Goal: Information Seeking & Learning: Understand process/instructions

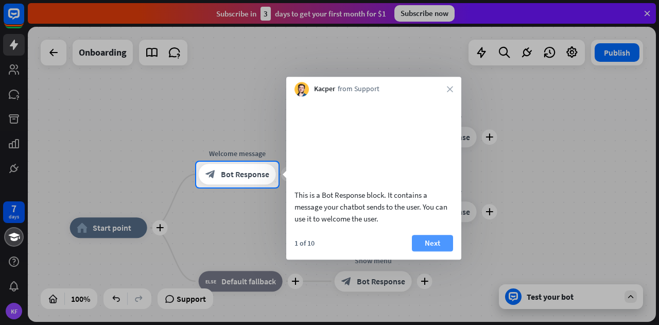
click at [428, 251] on button "Next" at bounding box center [432, 243] width 41 height 16
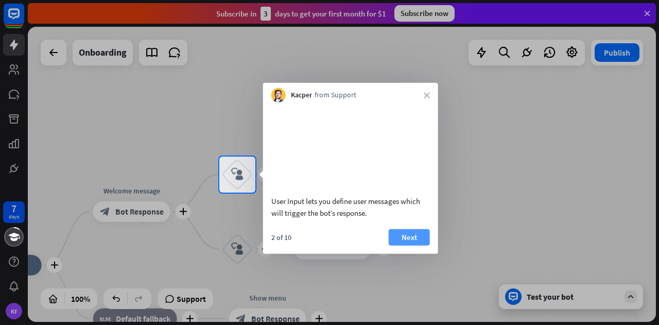
click at [410, 245] on button "Next" at bounding box center [409, 237] width 41 height 16
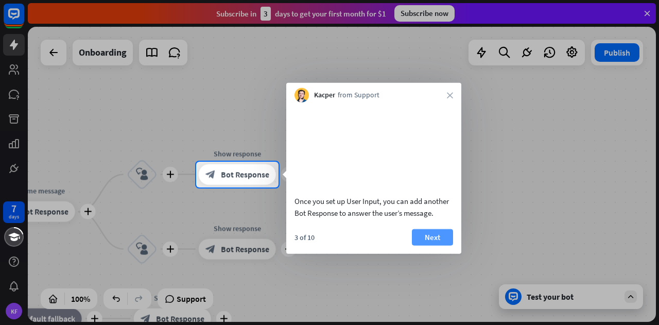
click at [424, 245] on button "Next" at bounding box center [432, 237] width 41 height 16
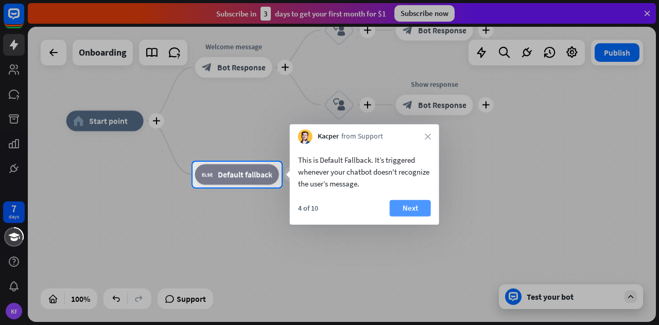
click at [422, 207] on button "Next" at bounding box center [410, 208] width 41 height 16
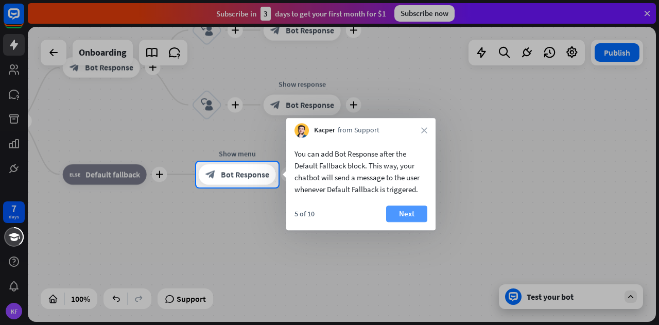
click at [415, 216] on button "Next" at bounding box center [406, 213] width 41 height 16
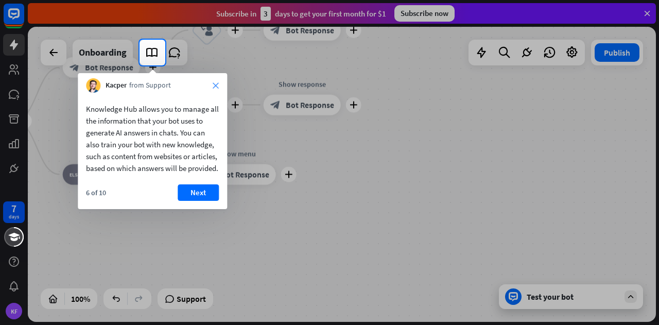
click at [215, 83] on icon "close" at bounding box center [216, 85] width 6 height 6
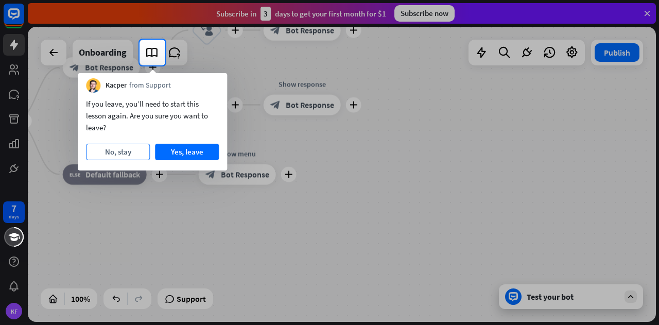
click at [124, 156] on button "No, stay" at bounding box center [118, 152] width 64 height 16
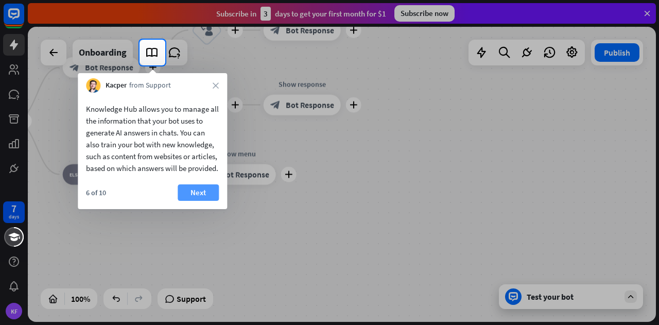
click at [209, 201] on button "Next" at bounding box center [198, 192] width 41 height 16
